Goal: Information Seeking & Learning: Learn about a topic

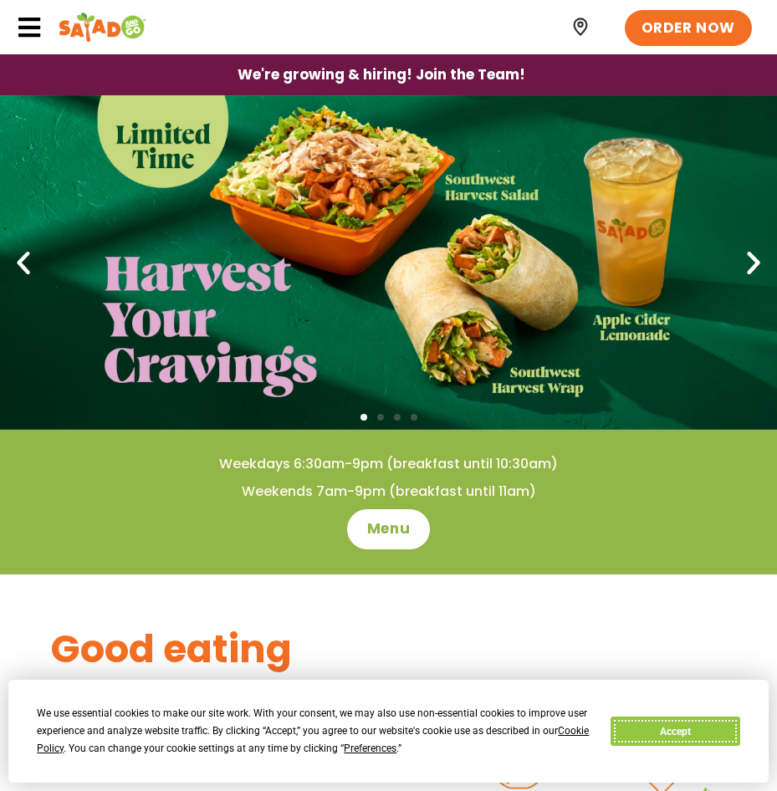
click at [683, 529] on button "Accept" at bounding box center [675, 731] width 129 height 29
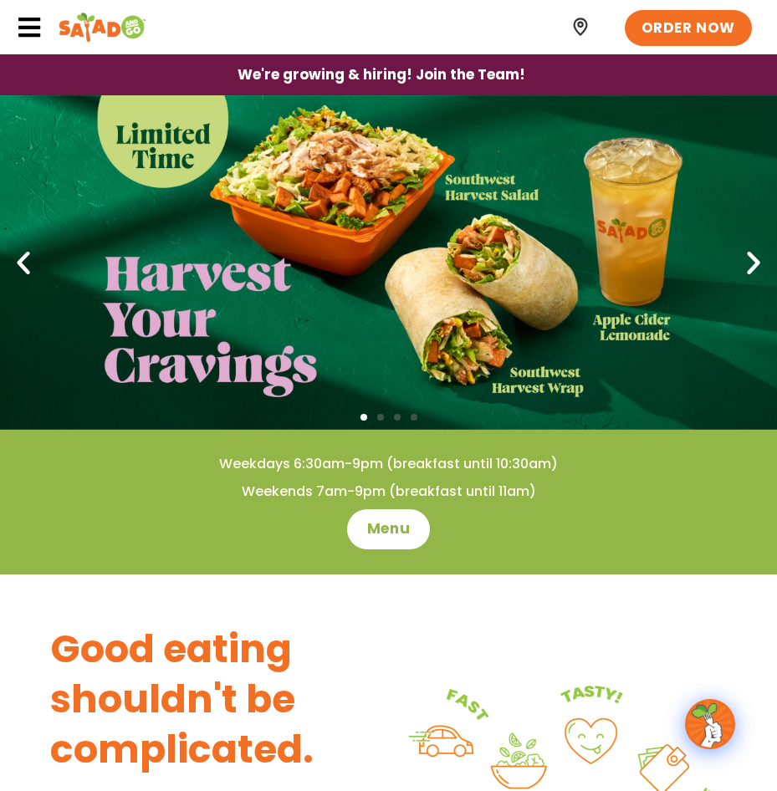
click at [43, 25] on div at bounding box center [203, 27] width 372 height 54
click at [28, 19] on icon at bounding box center [29, 27] width 25 height 25
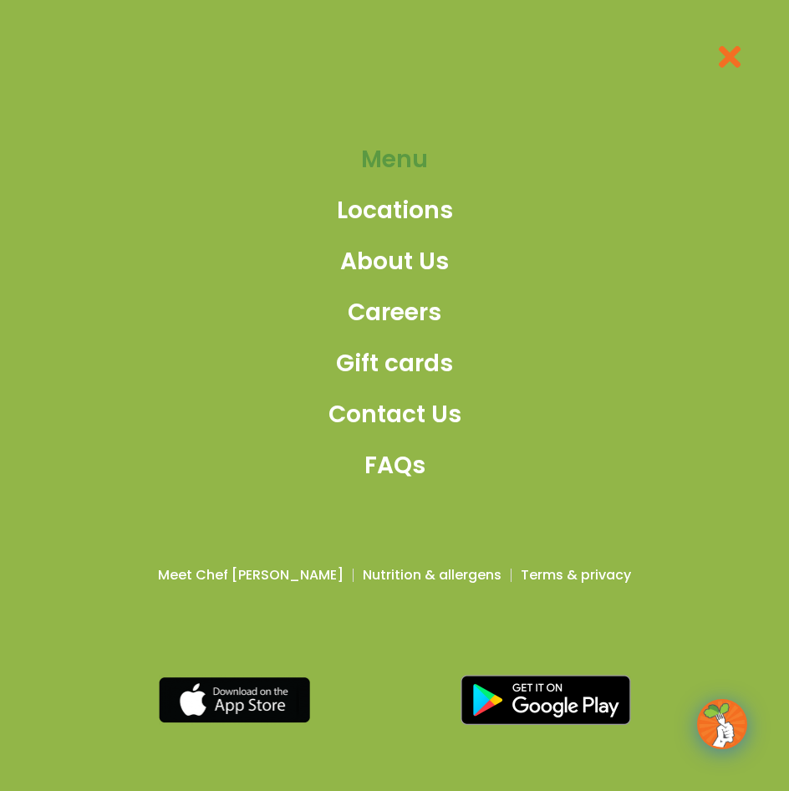
click at [391, 151] on span "Menu" at bounding box center [394, 159] width 67 height 35
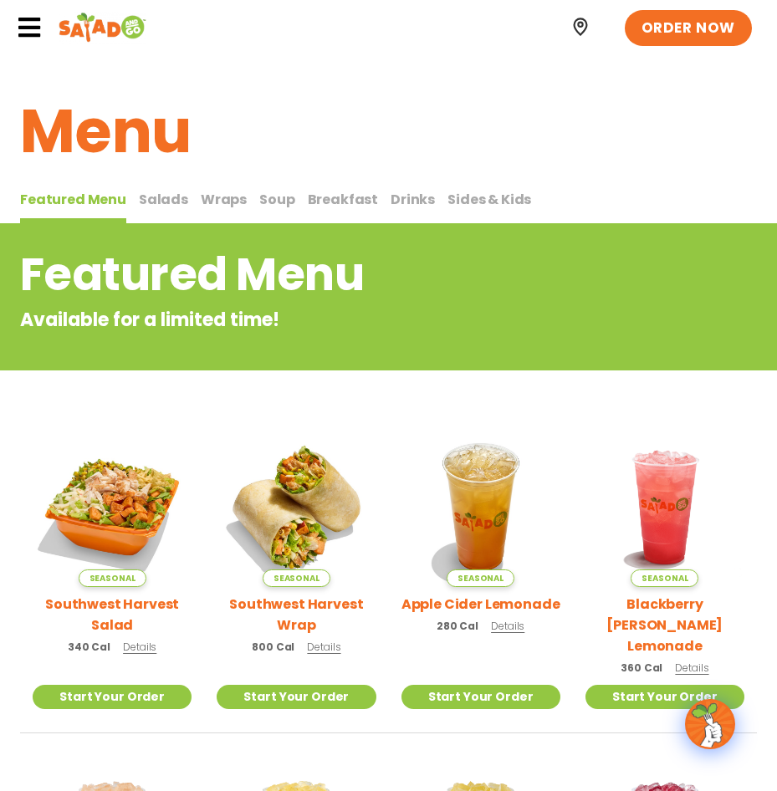
click at [169, 190] on span "Salads" at bounding box center [163, 199] width 49 height 19
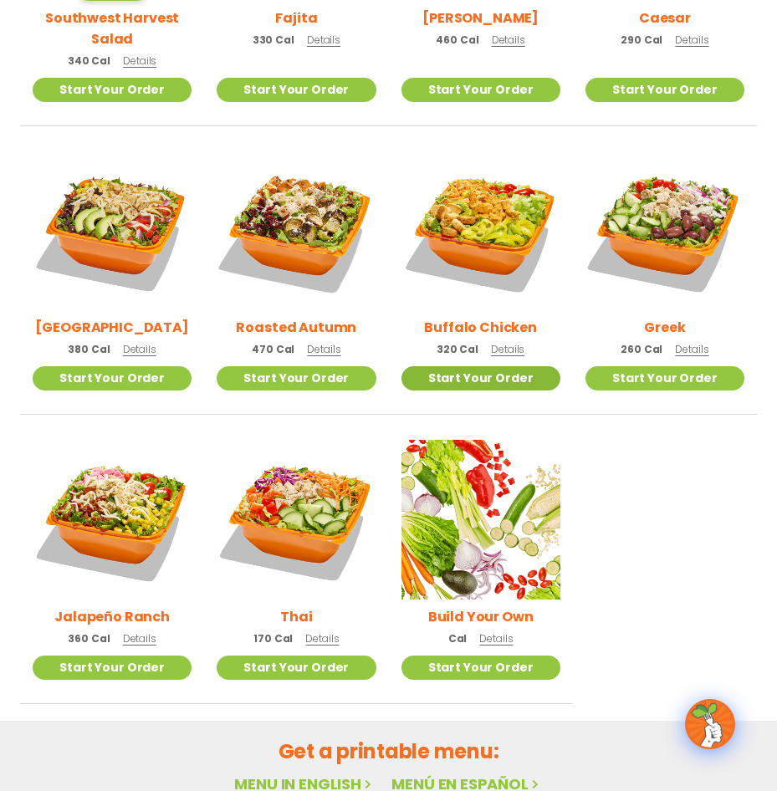
scroll to position [418, 0]
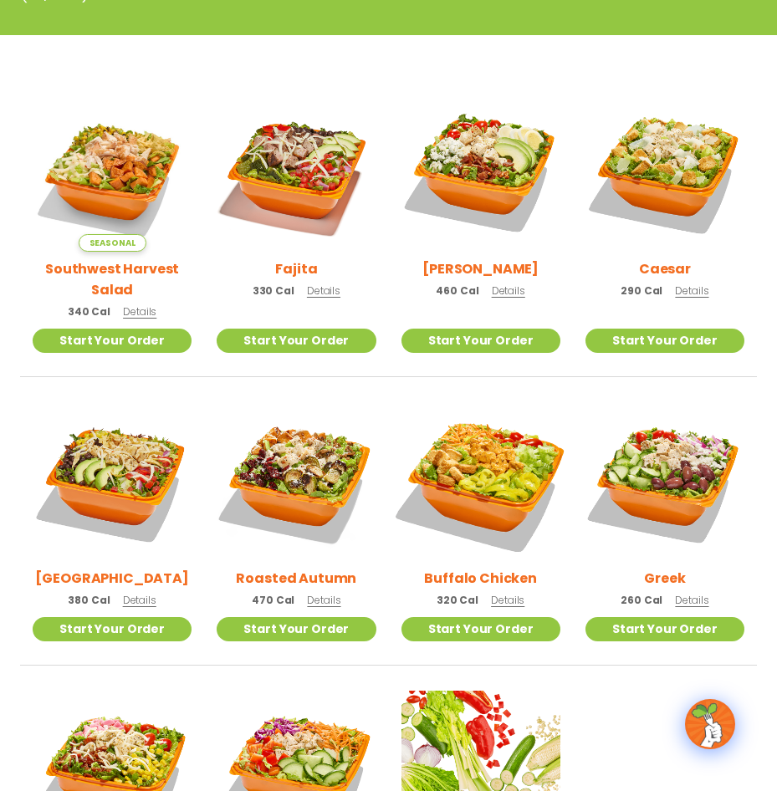
click at [486, 536] on img at bounding box center [480, 481] width 186 height 186
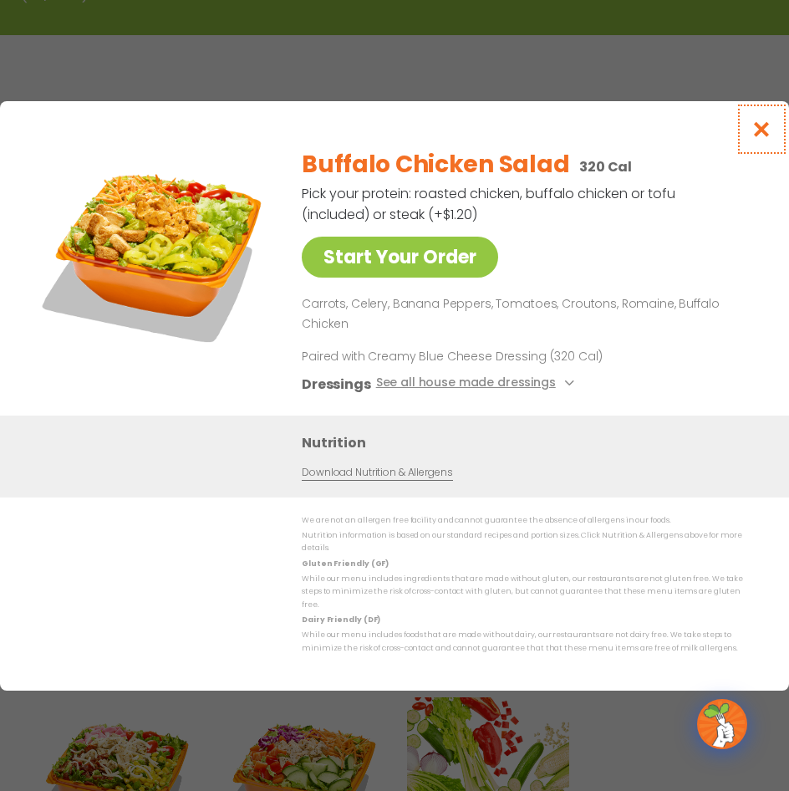
drag, startPoint x: 763, startPoint y: 136, endPoint x: 763, endPoint y: 147, distance: 10.9
click at [763, 138] on icon "Close modal" at bounding box center [762, 129] width 21 height 18
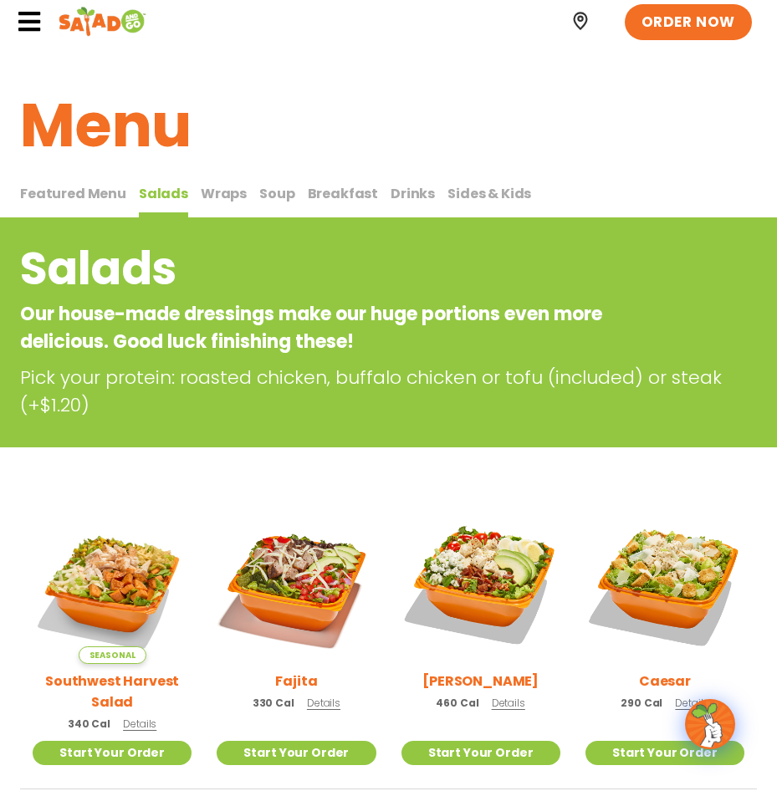
scroll to position [0, 0]
